Goal: Task Accomplishment & Management: Use online tool/utility

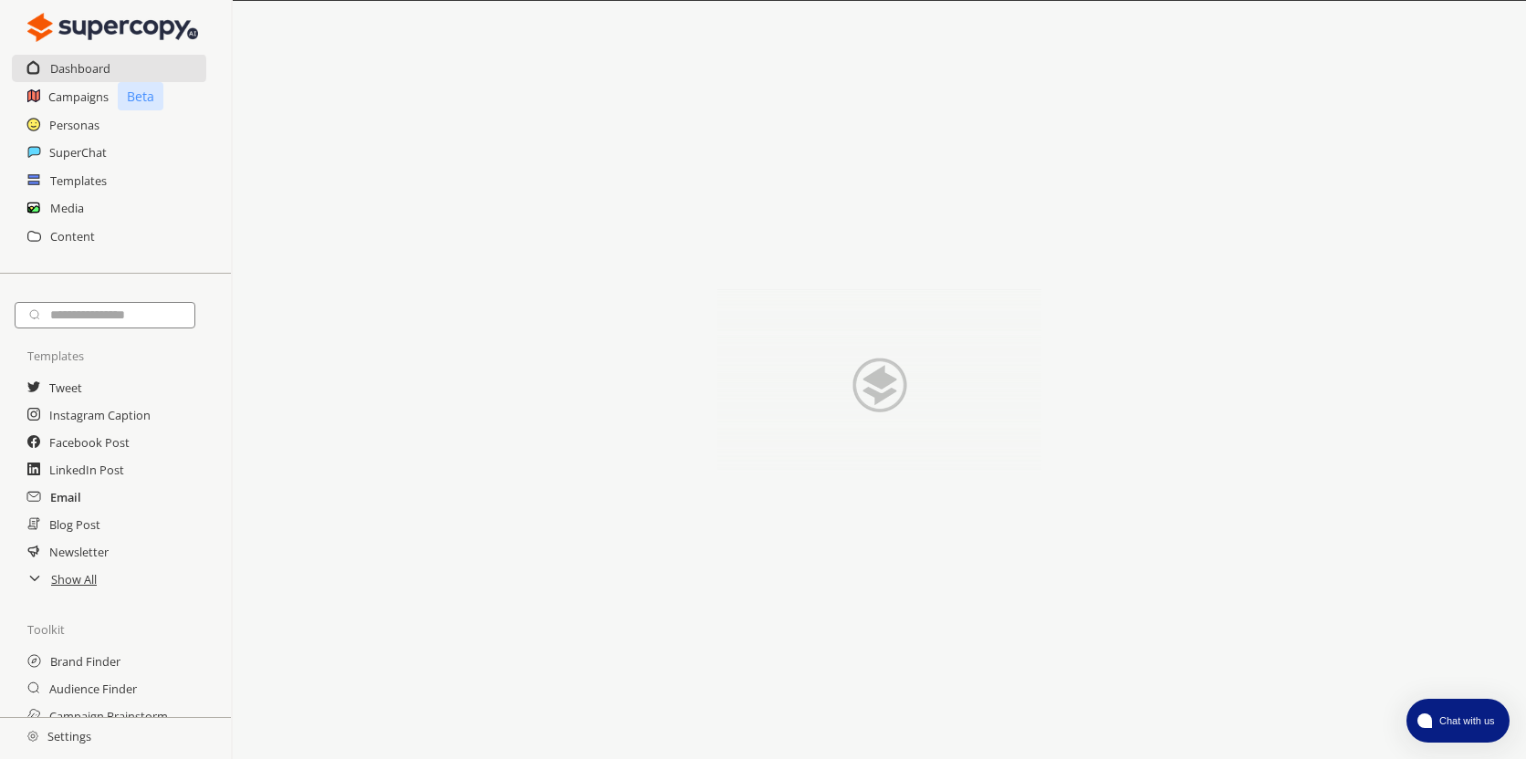
click at [58, 496] on h2 "Email" at bounding box center [65, 497] width 31 height 27
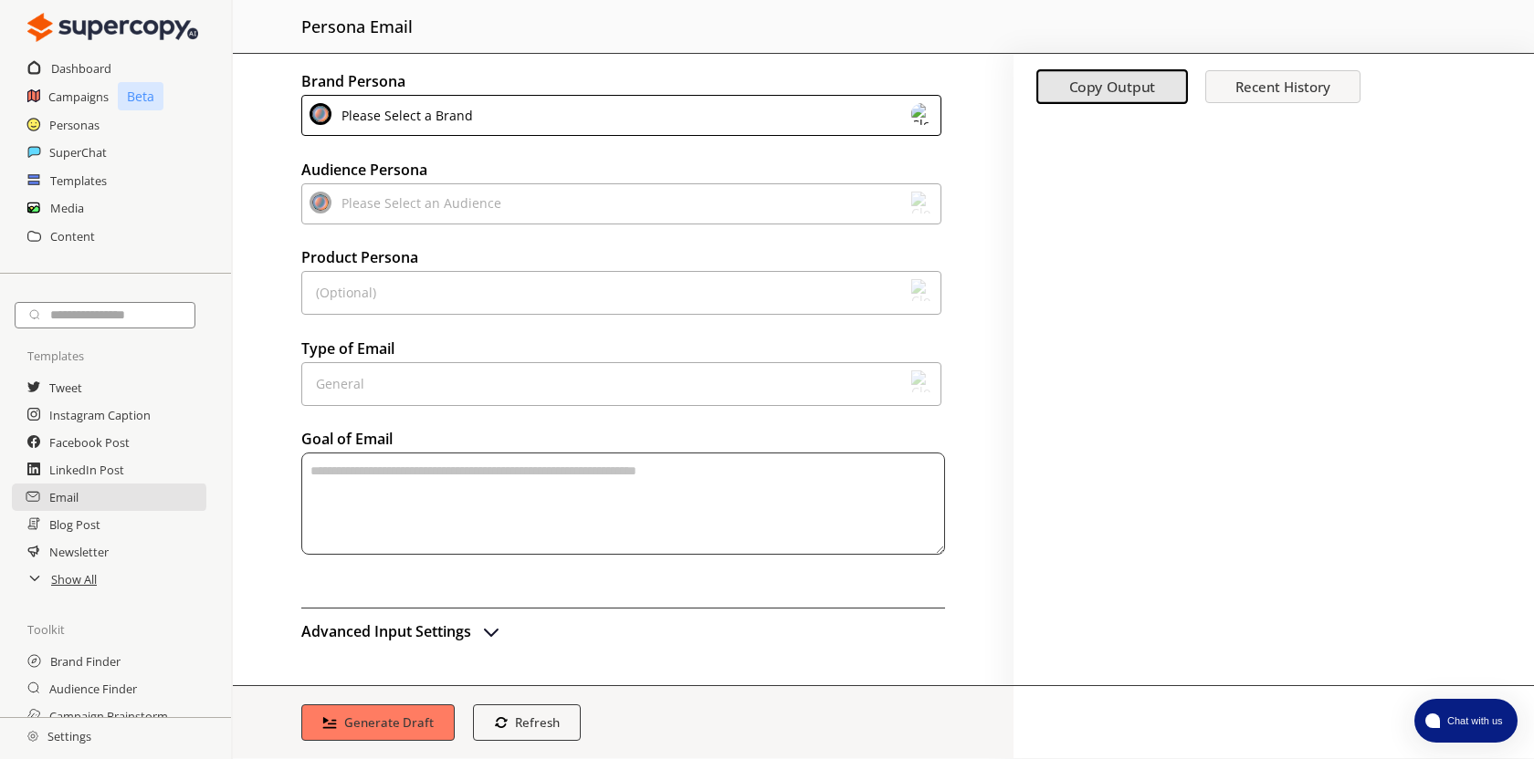
click at [873, 138] on div "Please Select a Brand" at bounding box center [623, 118] width 644 height 47
click at [877, 112] on div "Please Select a Brand" at bounding box center [621, 115] width 640 height 41
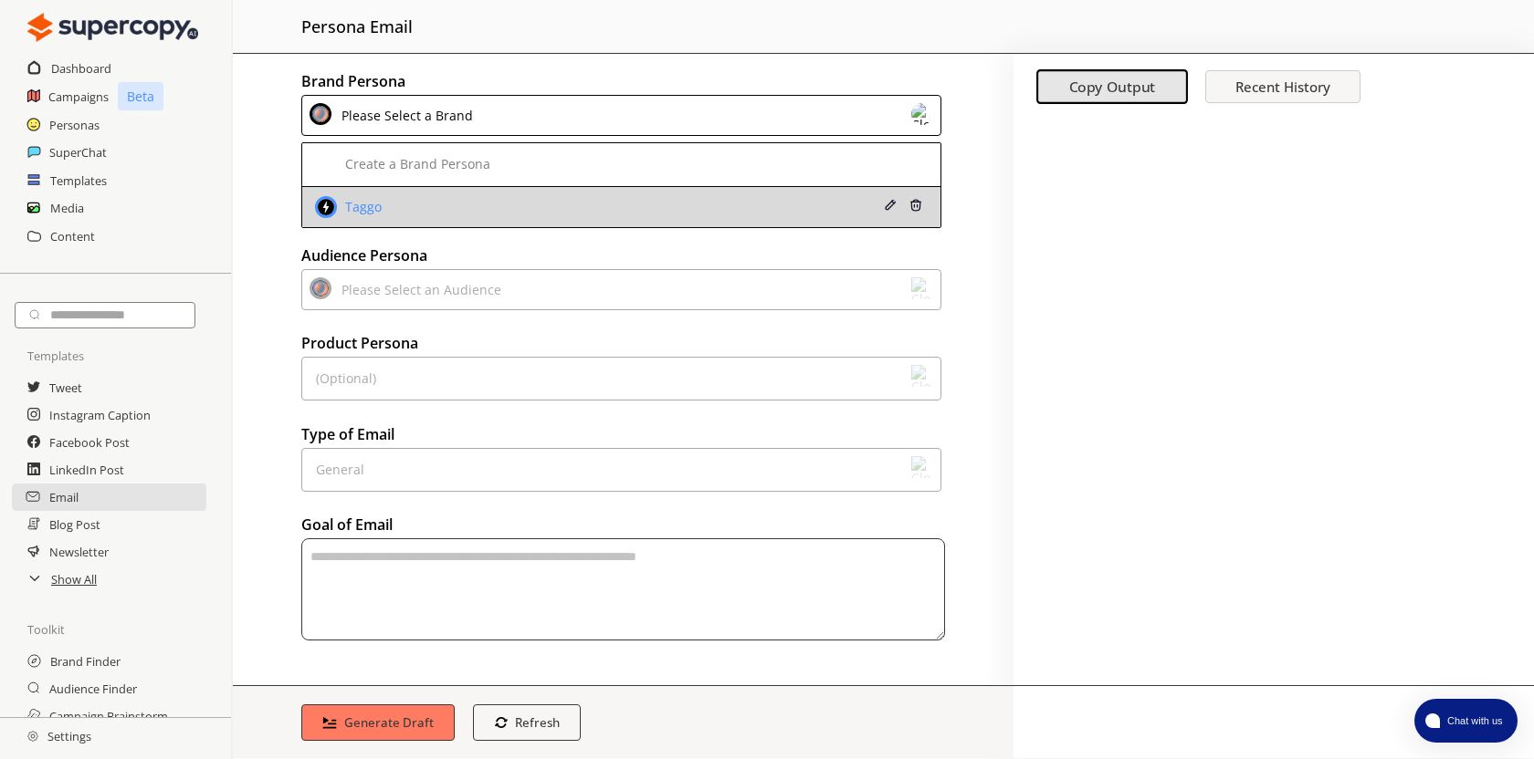
click at [667, 209] on div "Taggo" at bounding box center [565, 207] width 500 height 22
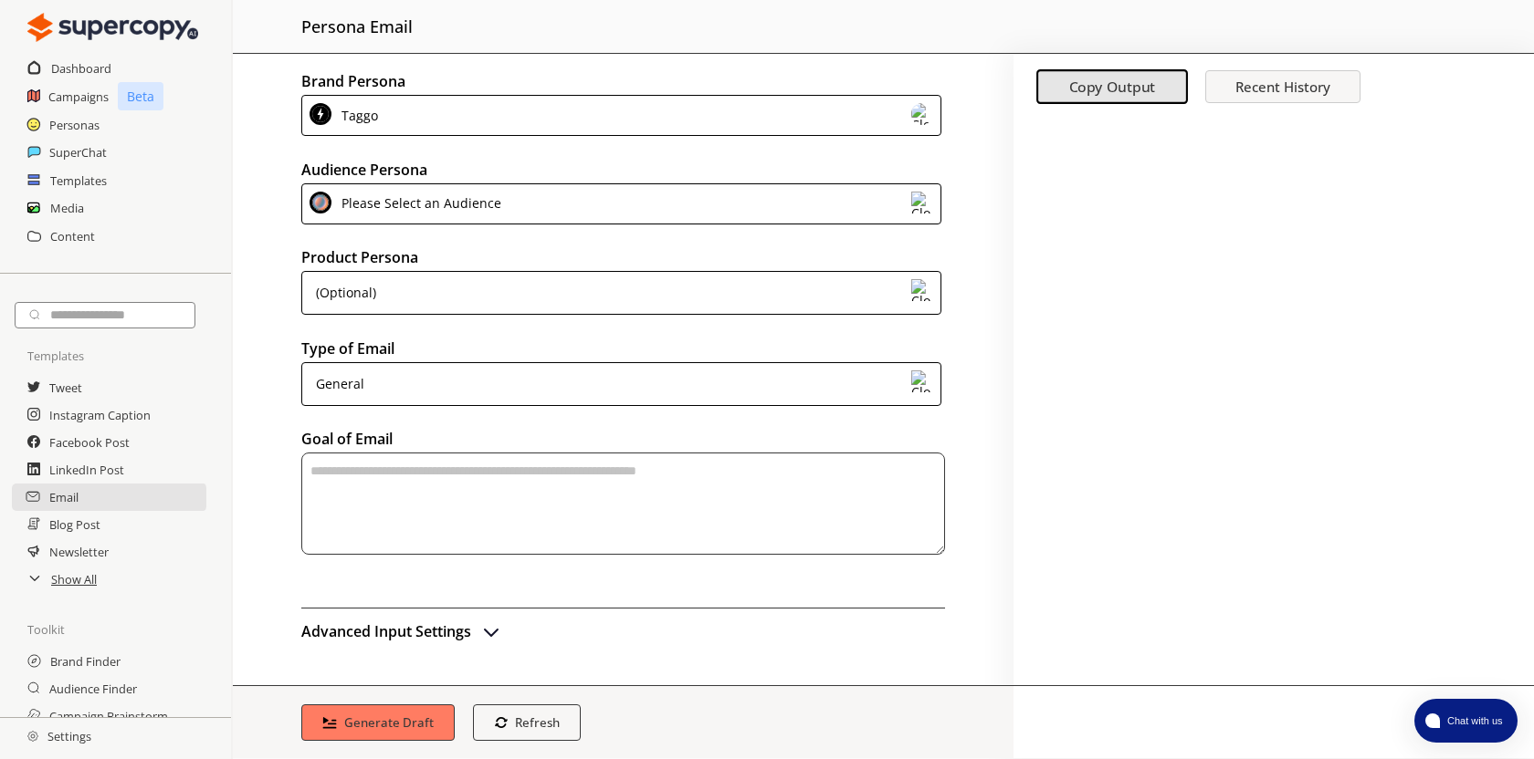
click at [555, 207] on div "Please Select an Audience" at bounding box center [621, 203] width 640 height 41
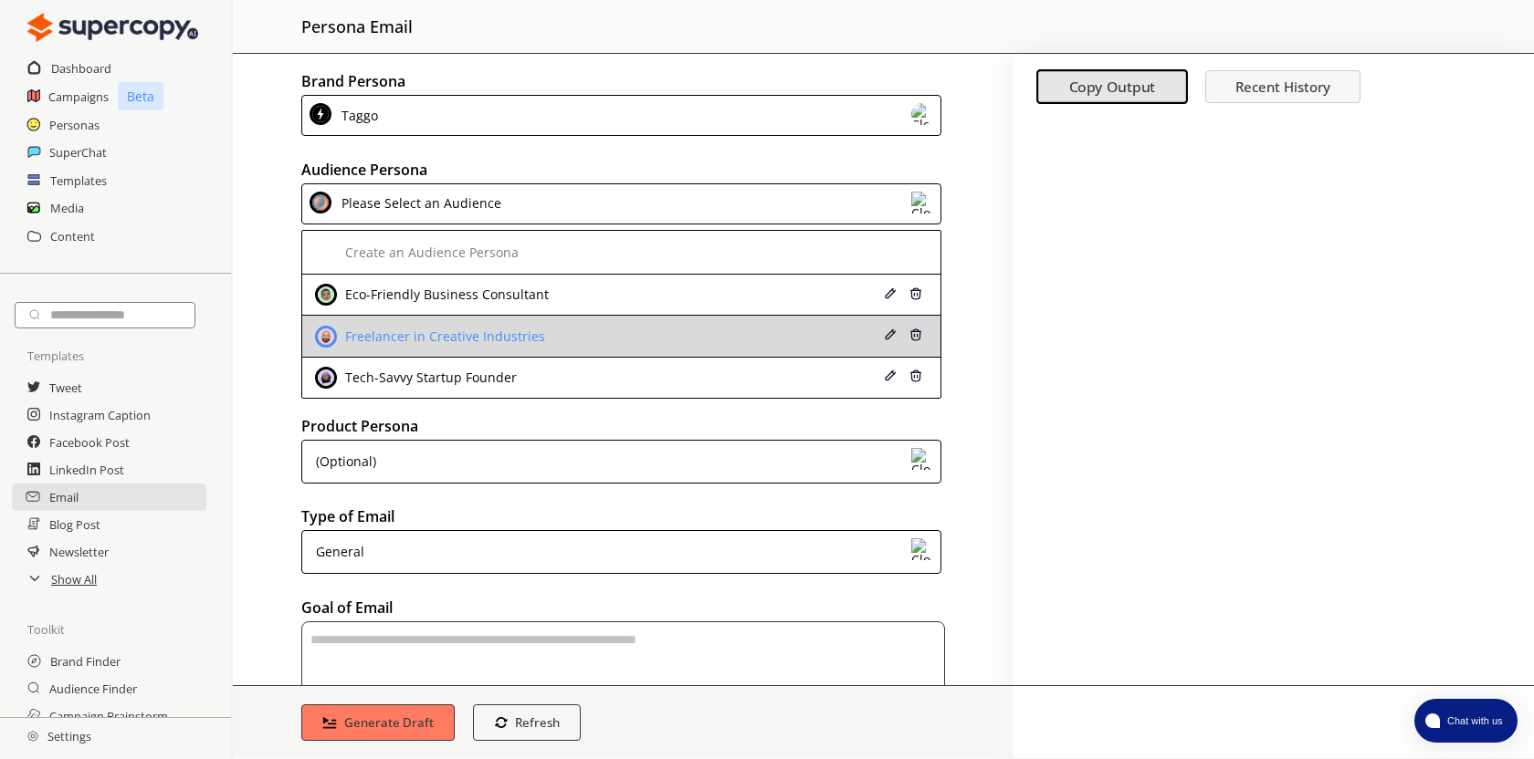
click at [520, 339] on div "Freelancer in Creative Industries" at bounding box center [442, 337] width 204 height 15
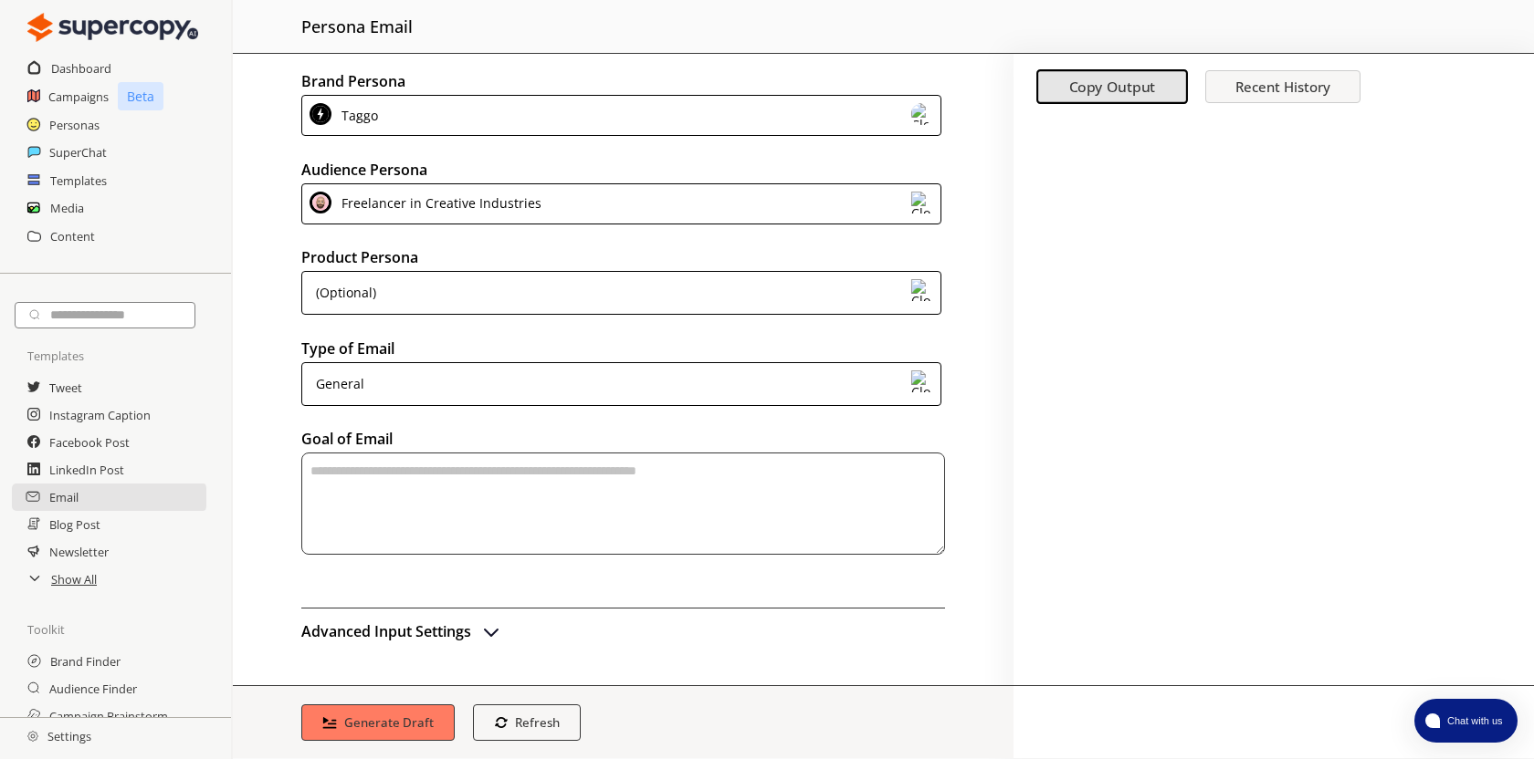
click at [501, 294] on div "(Optional)" at bounding box center [621, 293] width 640 height 44
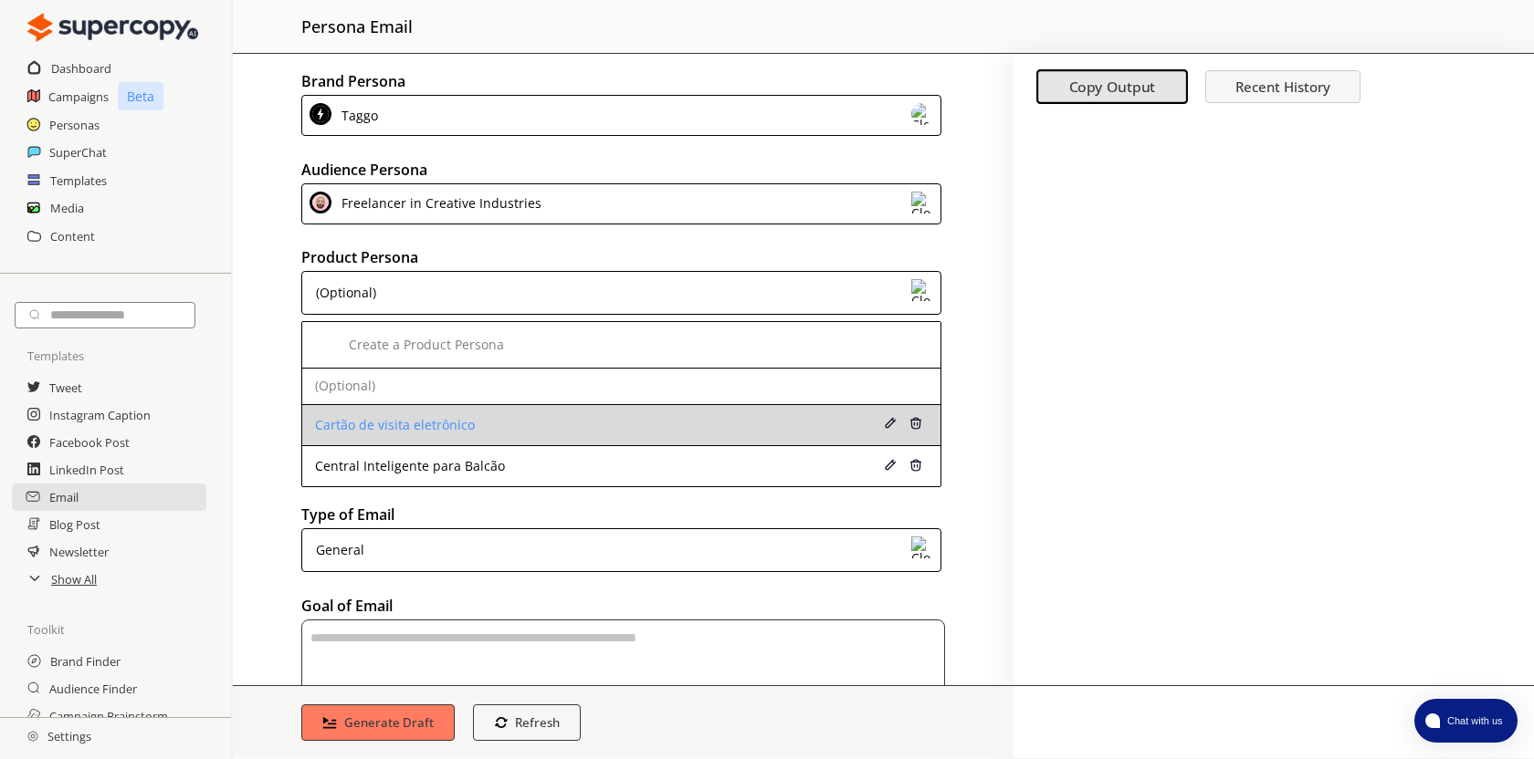
click at [478, 427] on div "Cartão de visita eletrônico" at bounding box center [565, 425] width 500 height 15
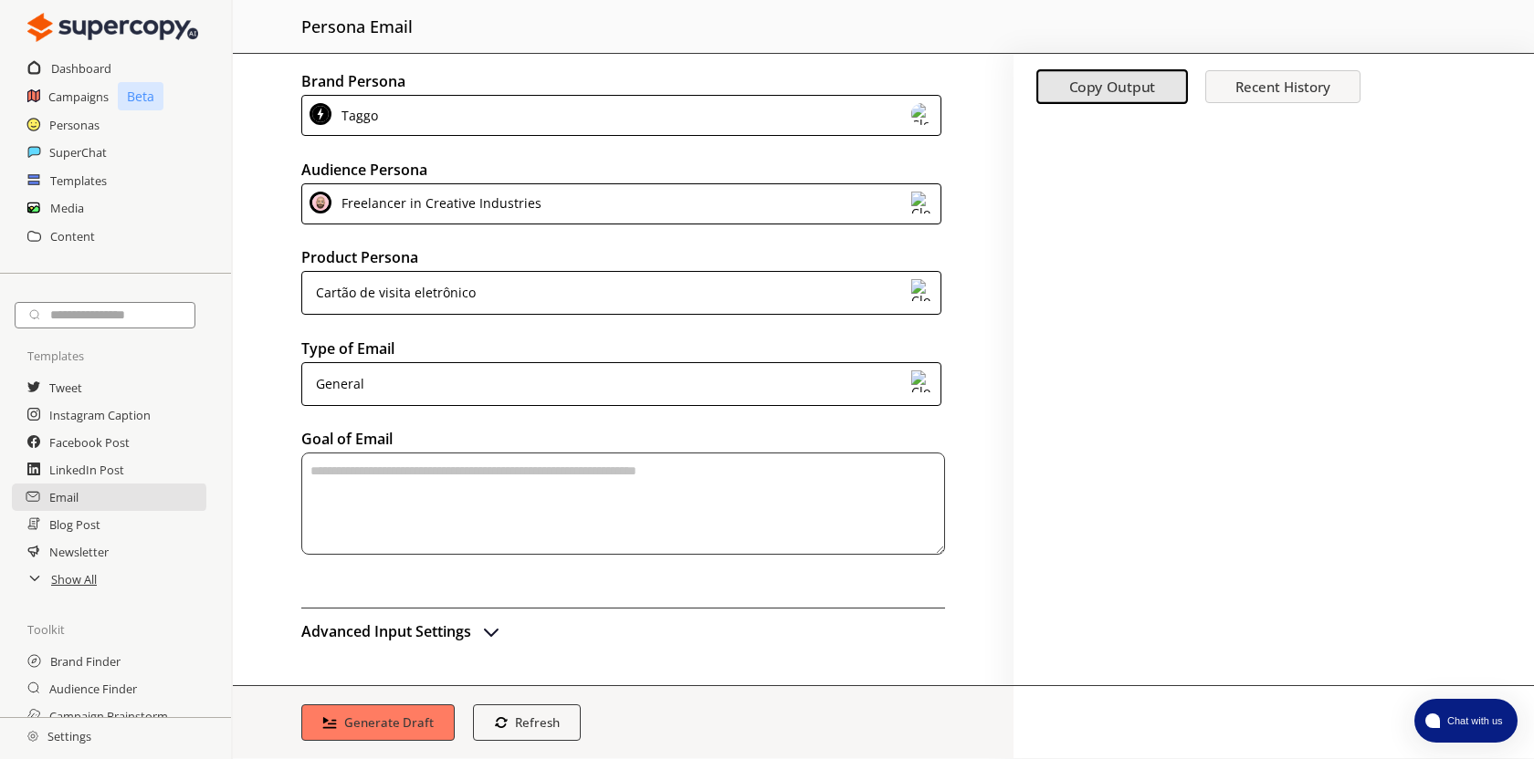
click at [528, 389] on div "General" at bounding box center [621, 384] width 640 height 44
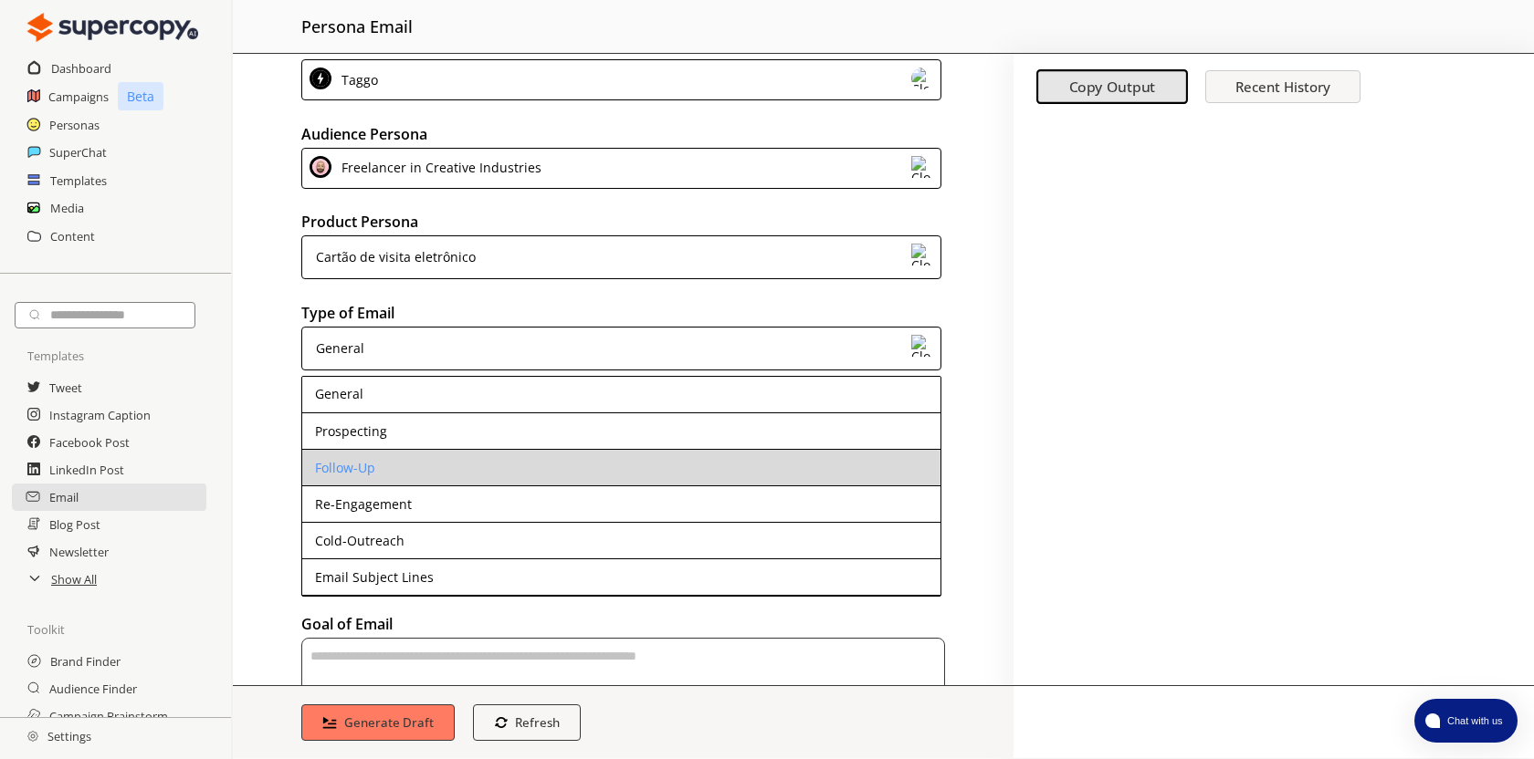
scroll to position [37, 0]
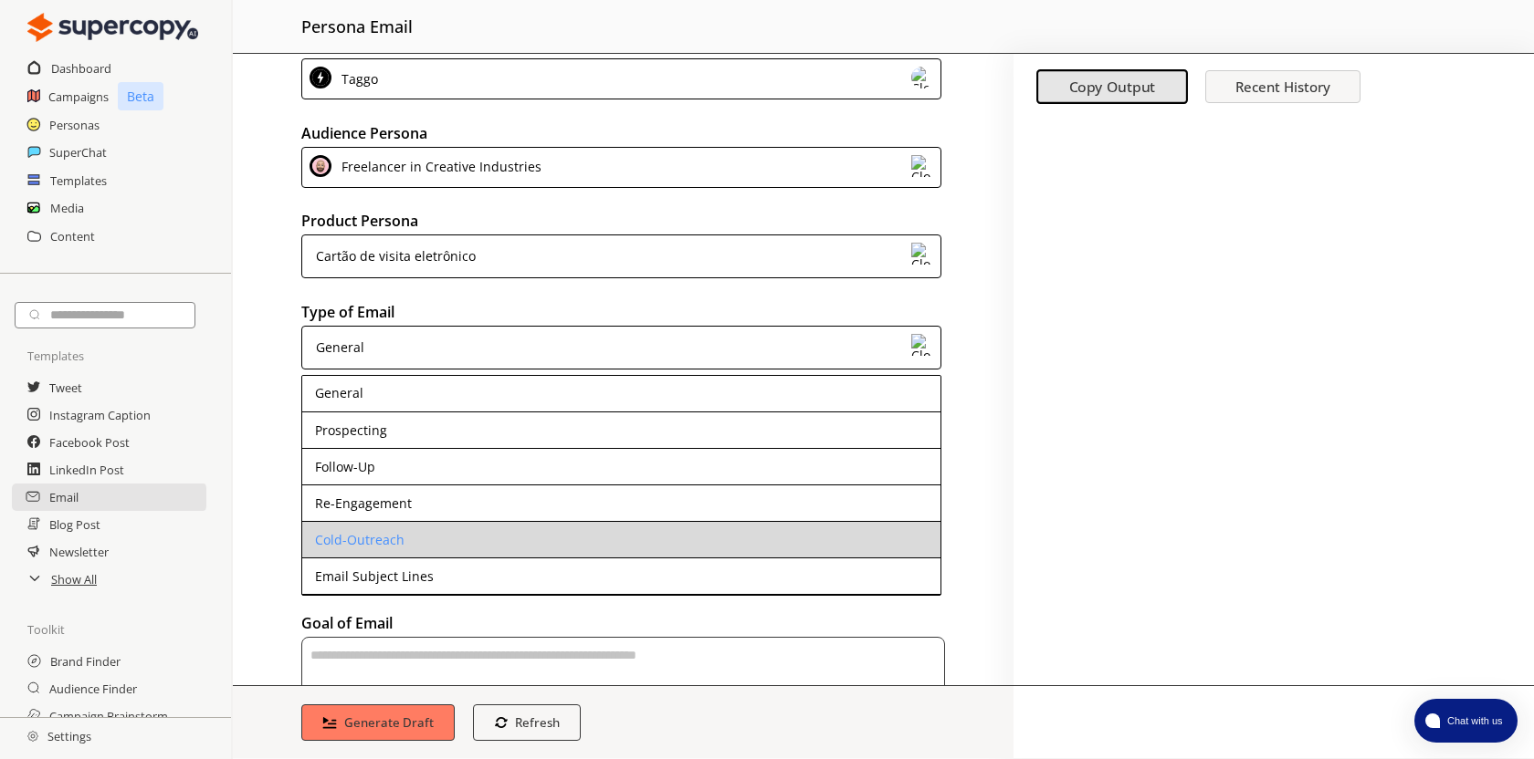
click at [509, 539] on li "Cold-Outreach" at bounding box center [621, 540] width 638 height 37
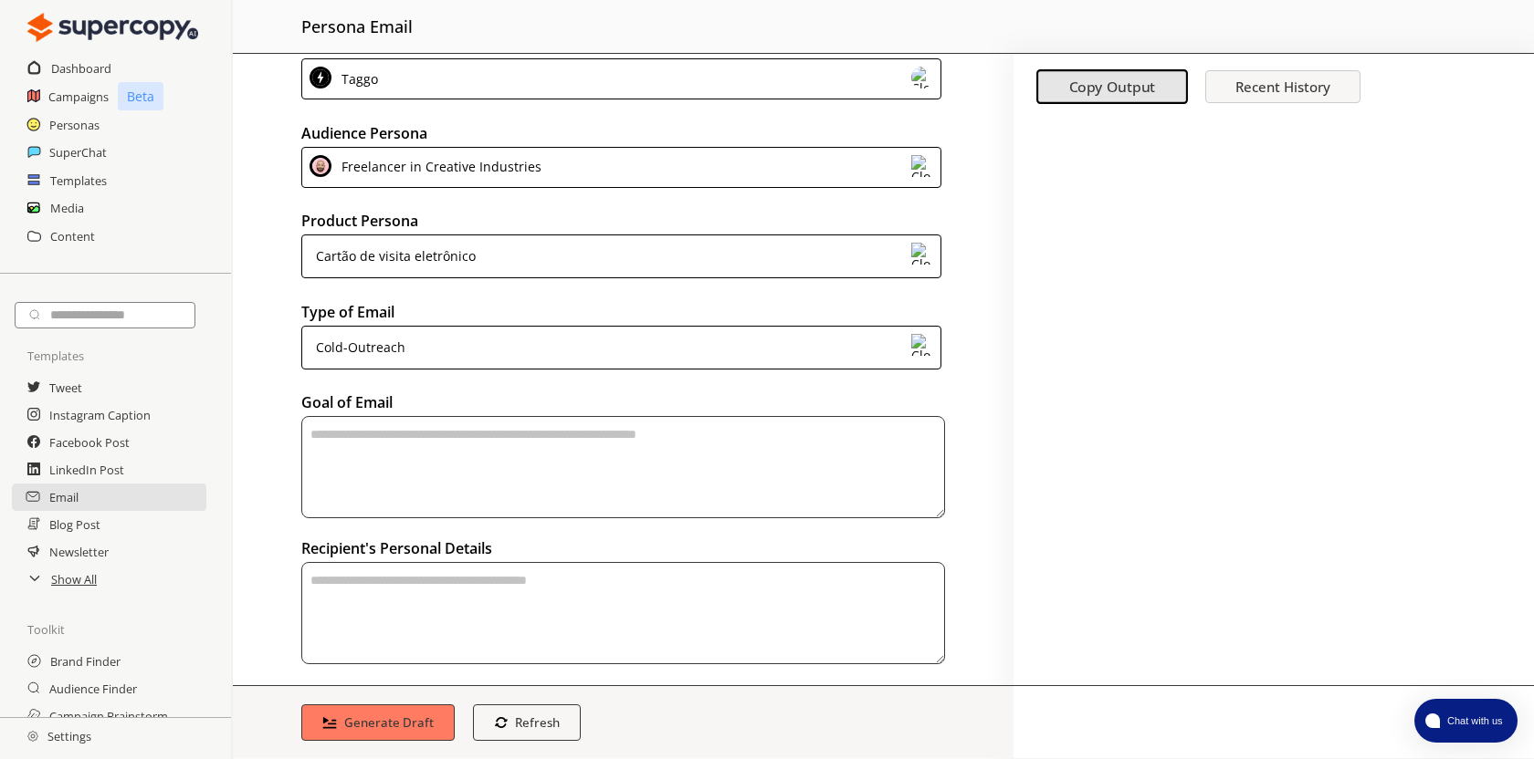
click at [541, 472] on textarea "textarea-textarea" at bounding box center [623, 467] width 644 height 102
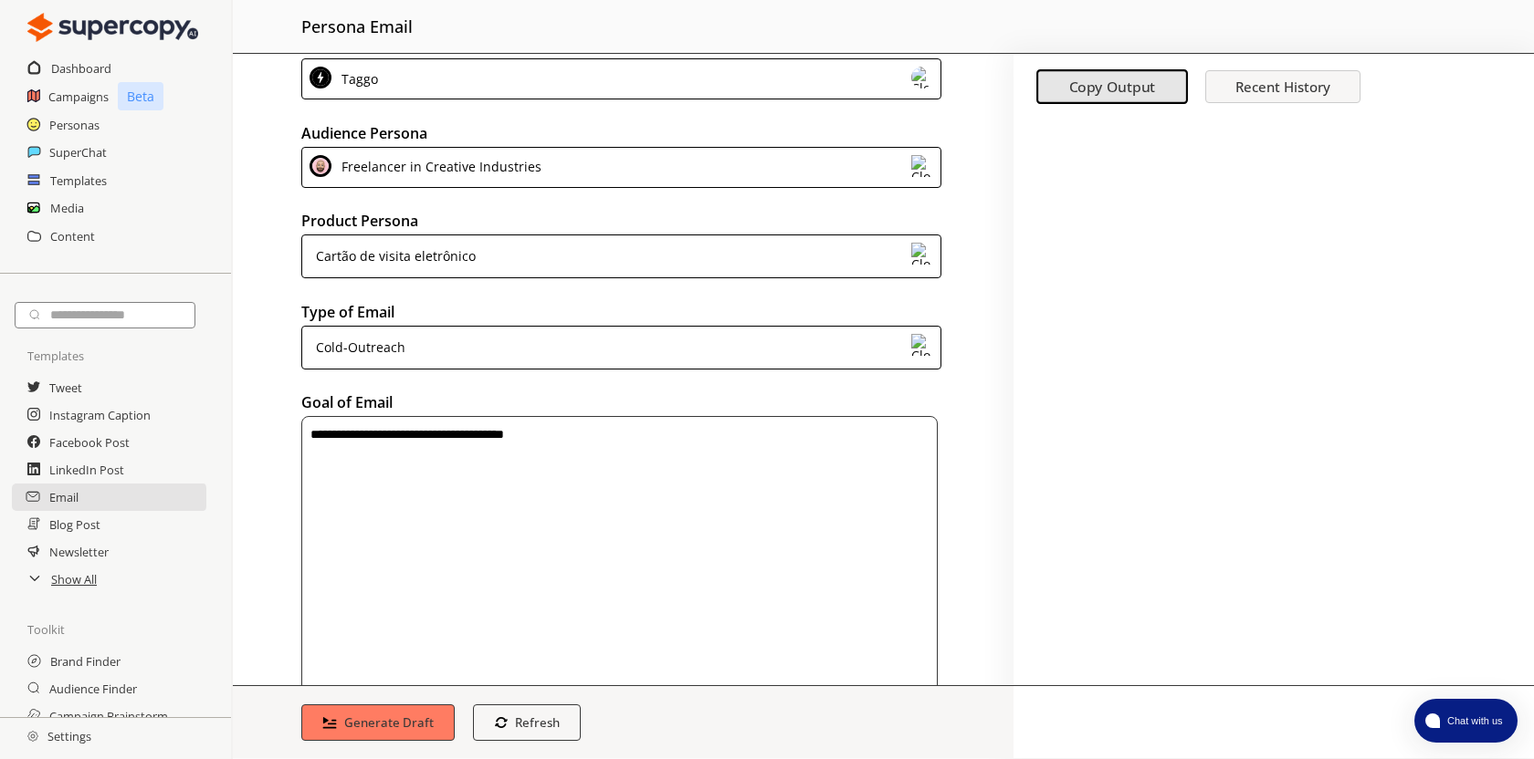
drag, startPoint x: 933, startPoint y: 505, endPoint x: 958, endPoint y: 728, distance: 224.2
click at [958, 728] on div "**********" at bounding box center [623, 406] width 780 height 705
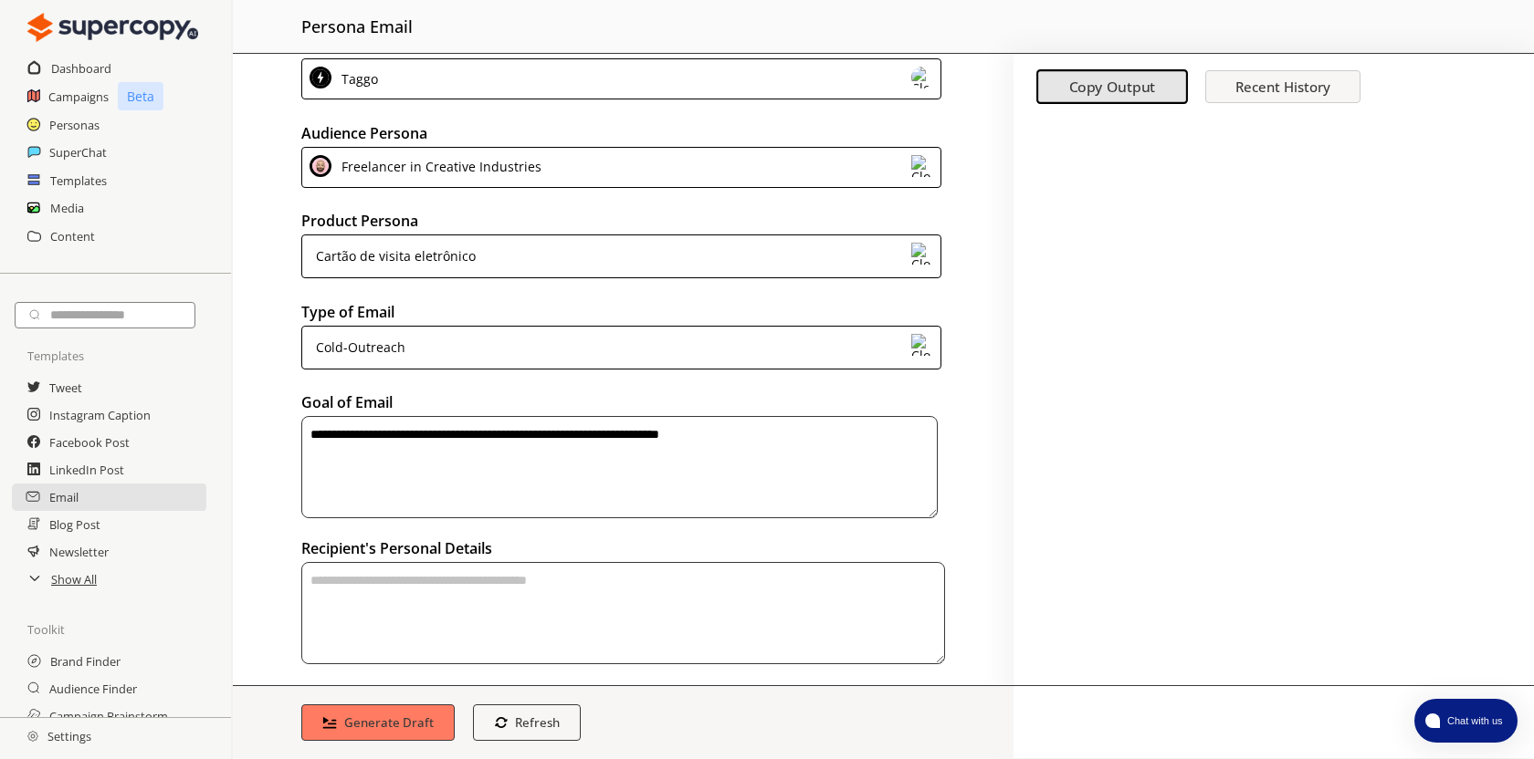
paste textarea "**********"
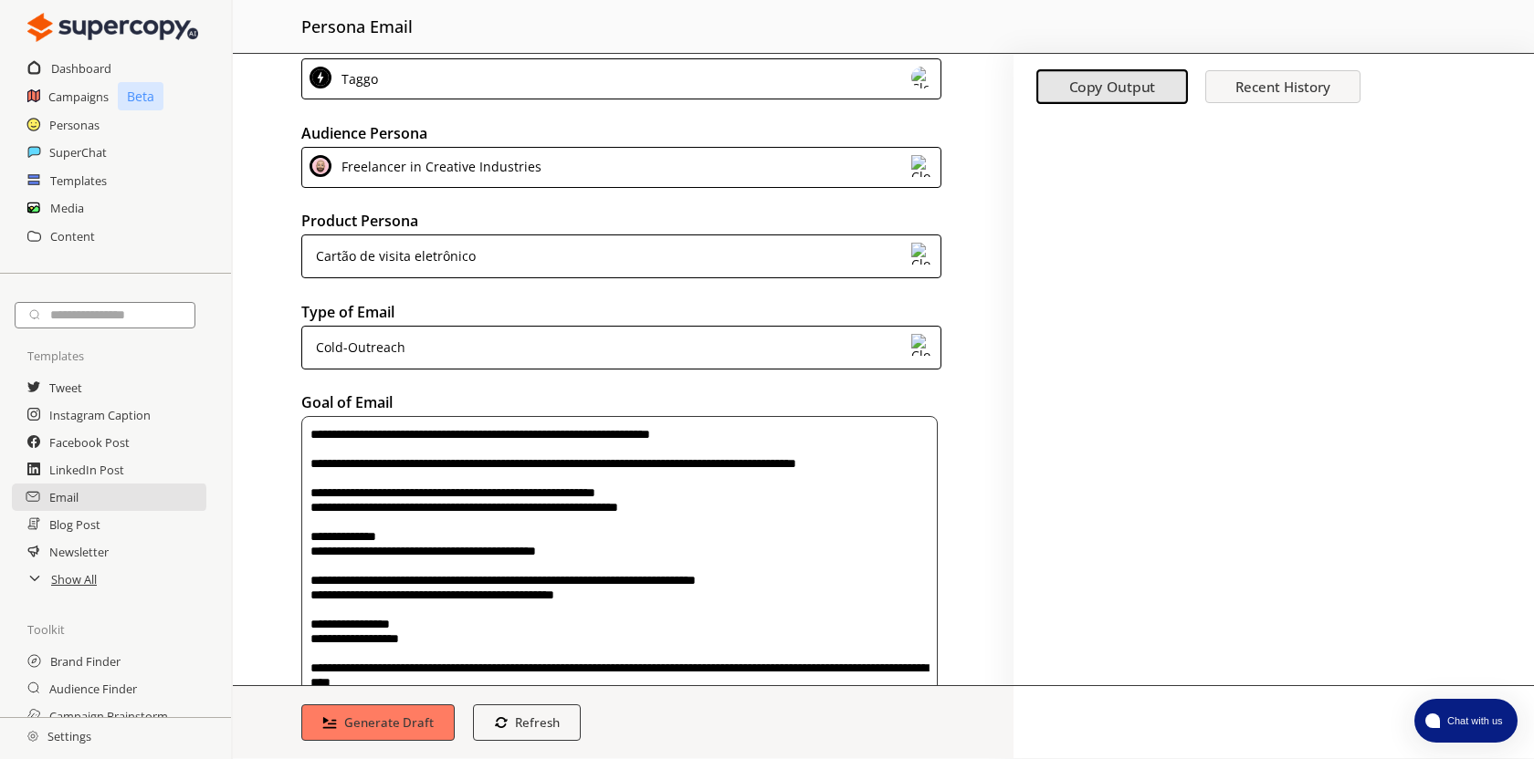
scroll to position [99, 0]
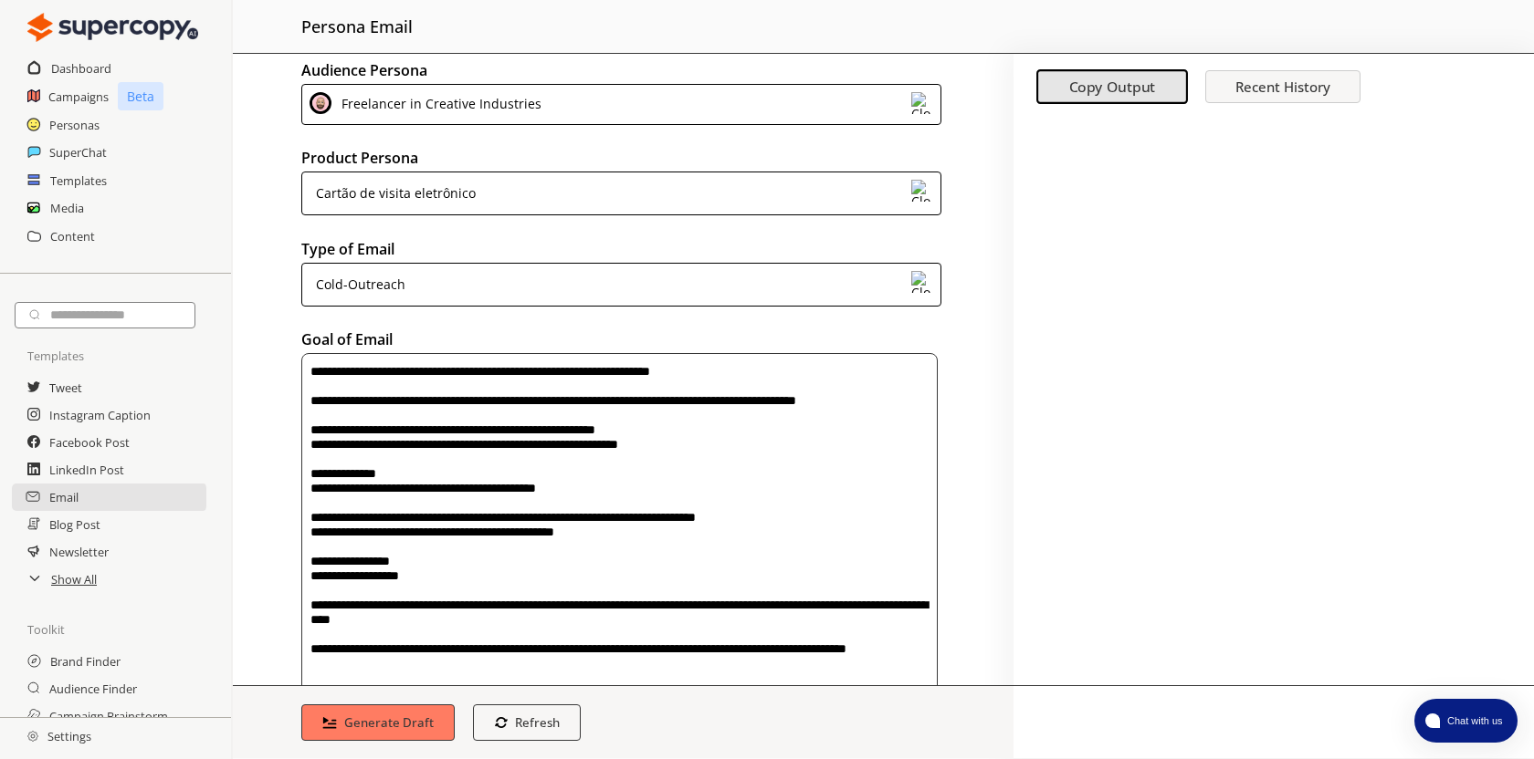
drag, startPoint x: 532, startPoint y: 398, endPoint x: 320, endPoint y: 391, distance: 211.9
click at [316, 394] on textarea "**********" at bounding box center [619, 523] width 636 height 341
click at [819, 377] on textarea "**********" at bounding box center [619, 516] width 636 height 327
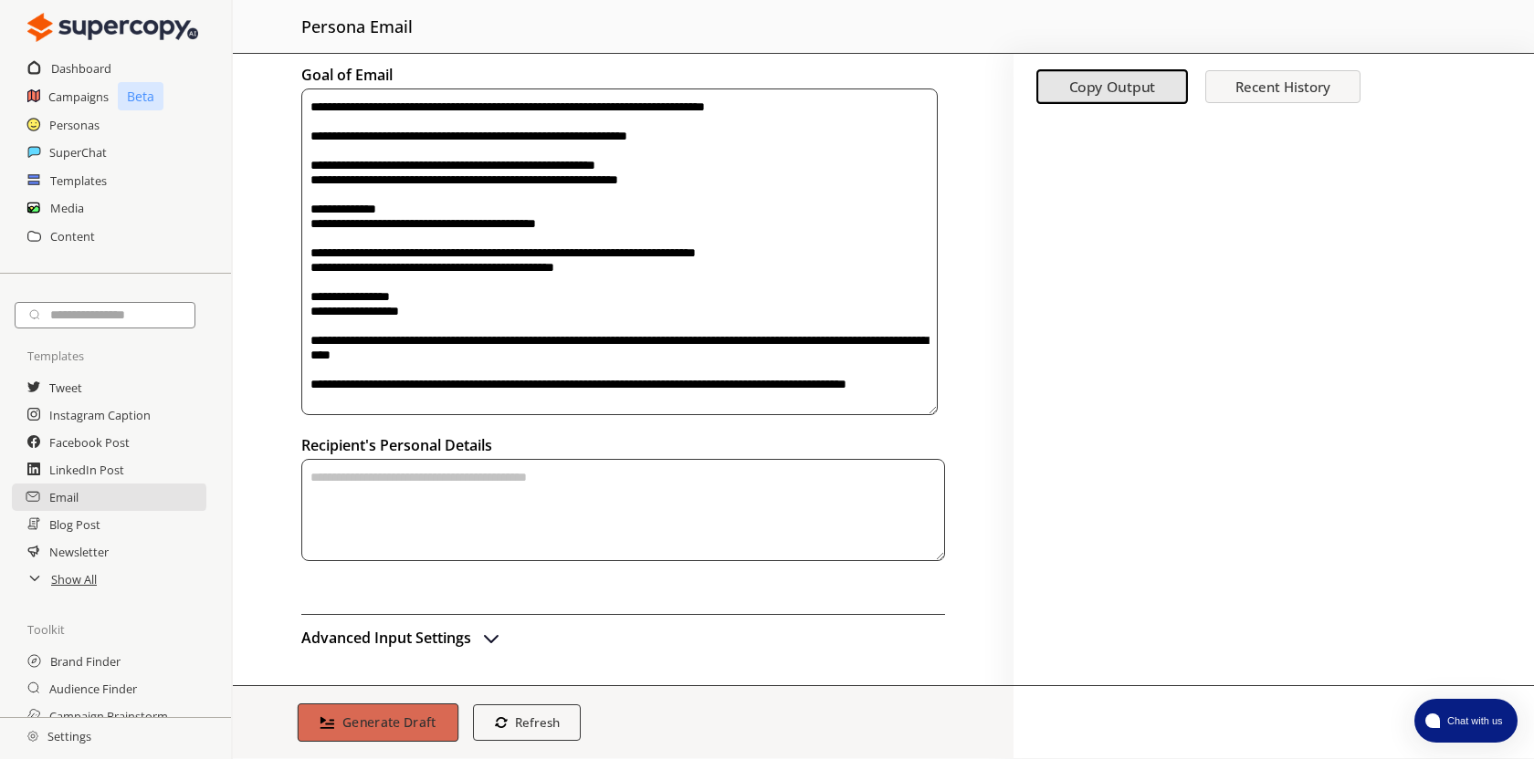
type textarea "**********"
click at [408, 719] on b "Generate Draft" at bounding box center [389, 722] width 94 height 17
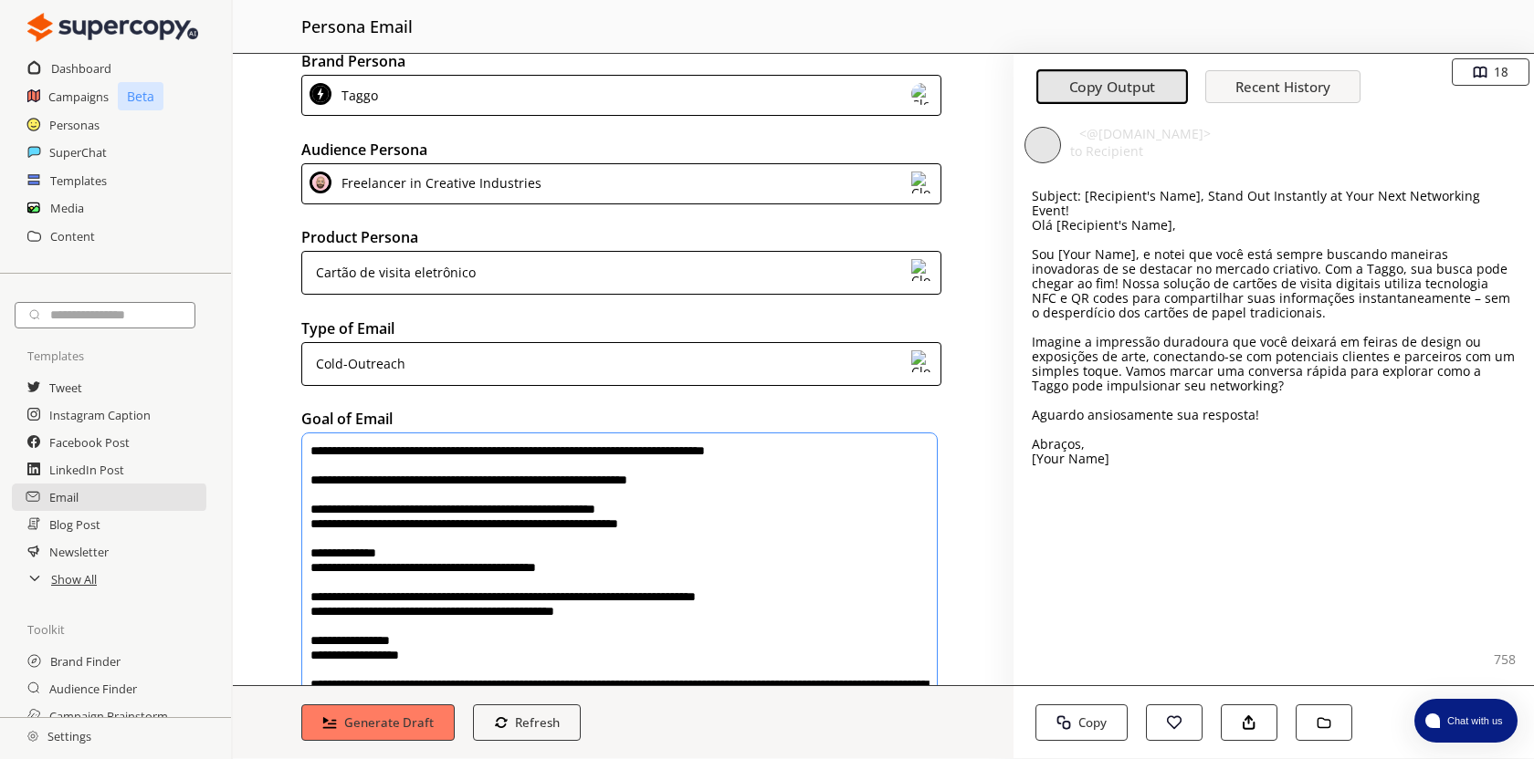
scroll to position [0, 0]
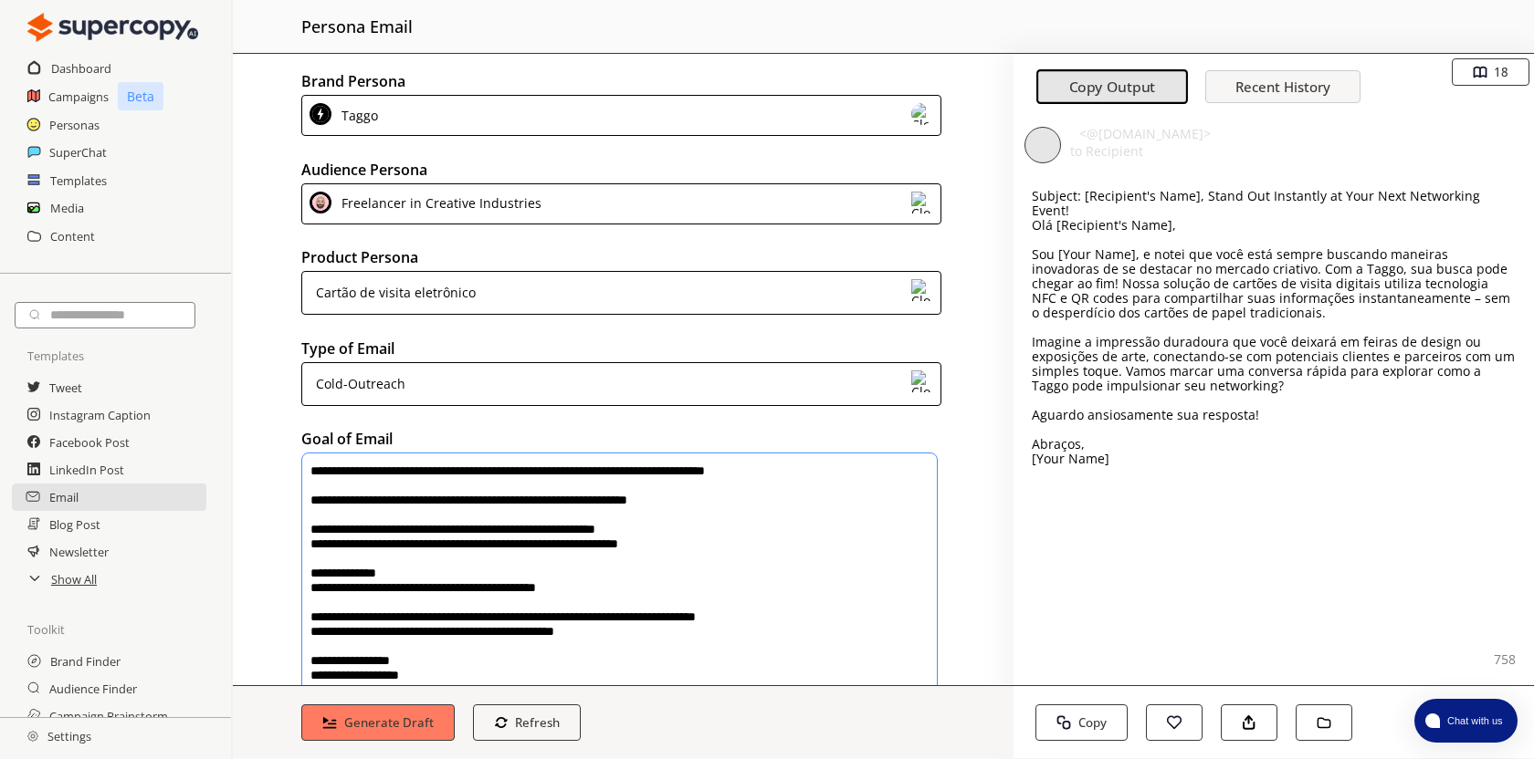
click at [911, 389] on img at bounding box center [922, 382] width 22 height 22
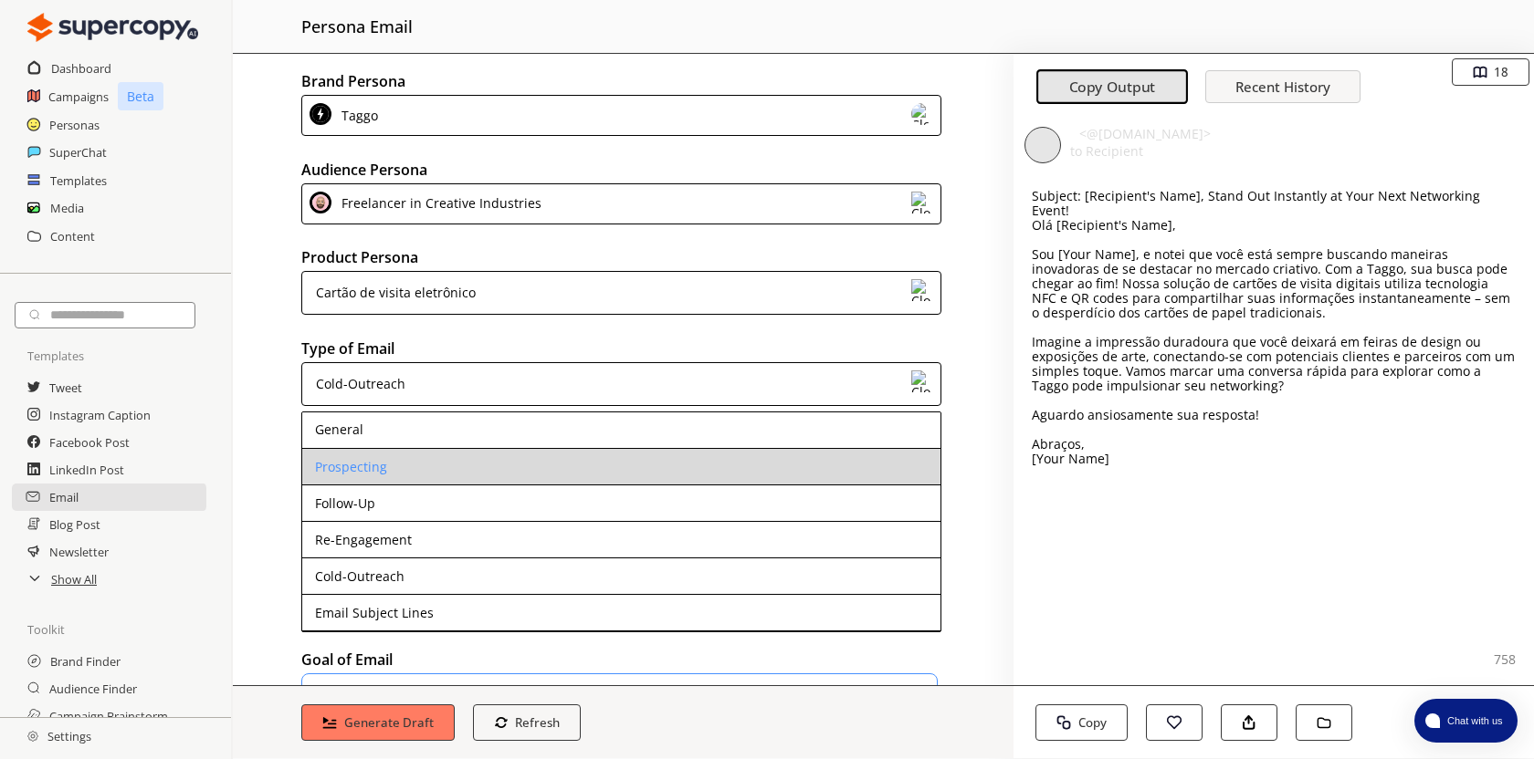
click at [705, 457] on li "Prospecting" at bounding box center [621, 467] width 638 height 37
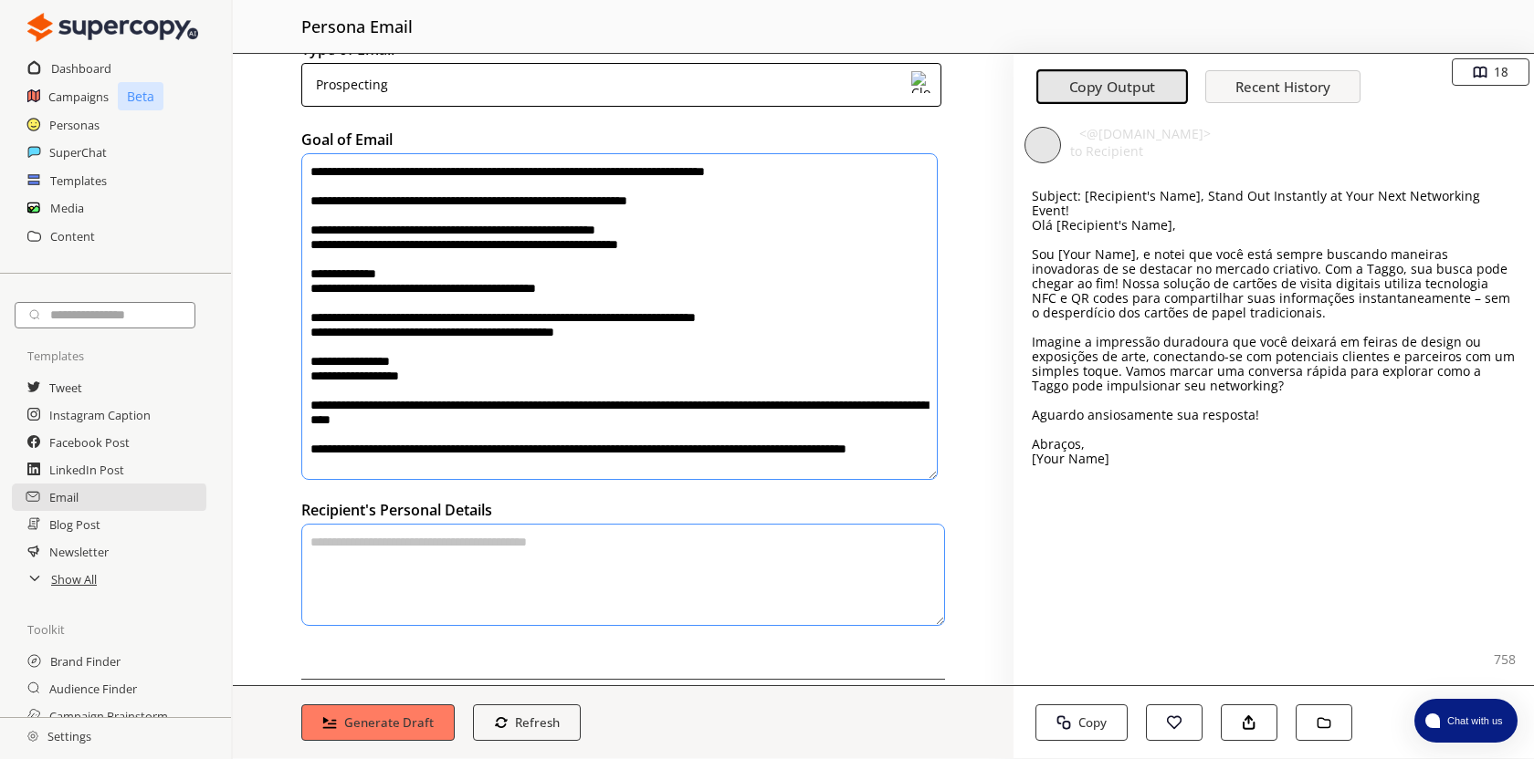
scroll to position [364, 0]
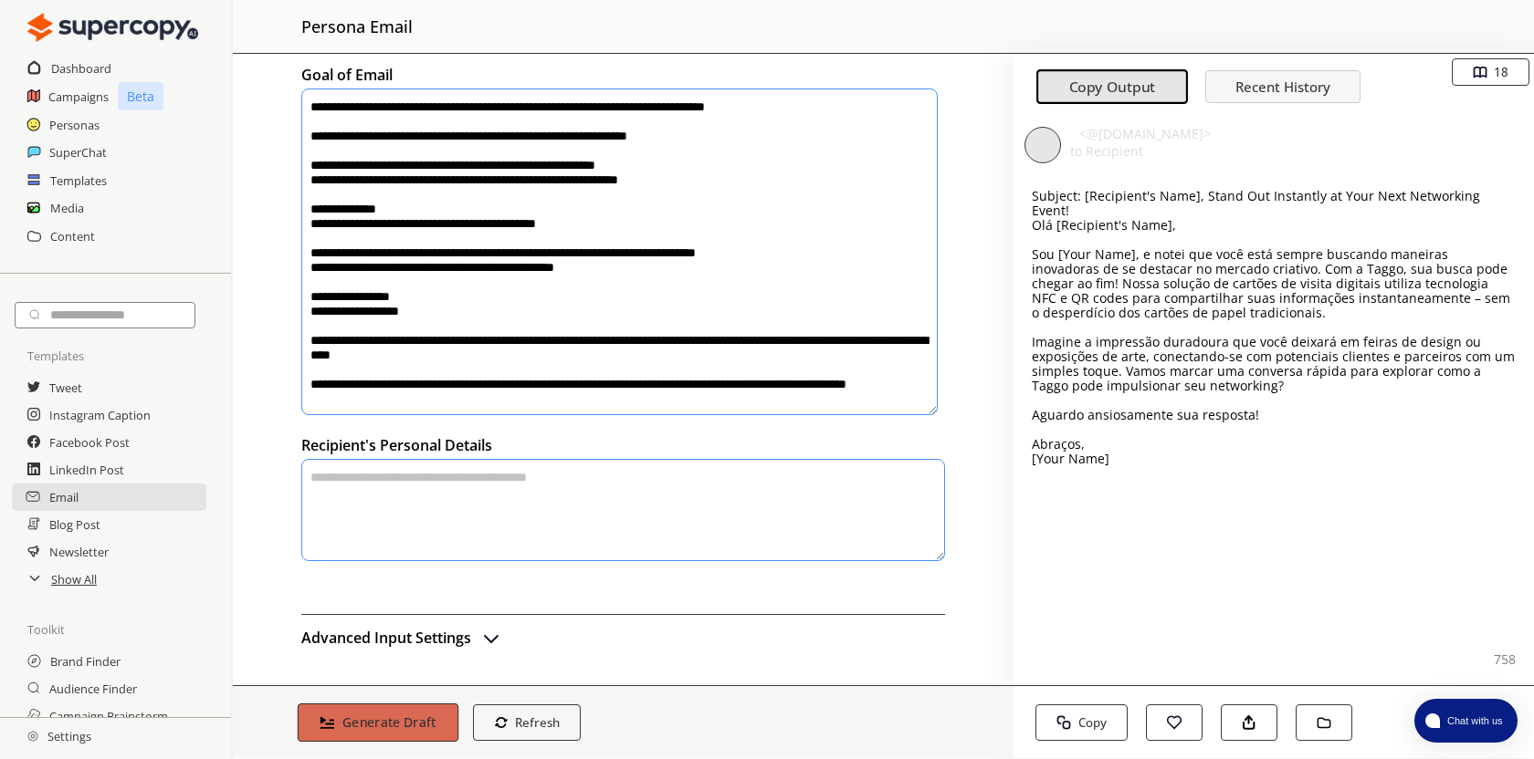
click at [413, 727] on b "Generate Draft" at bounding box center [389, 722] width 94 height 17
